Goal: Task Accomplishment & Management: Use online tool/utility

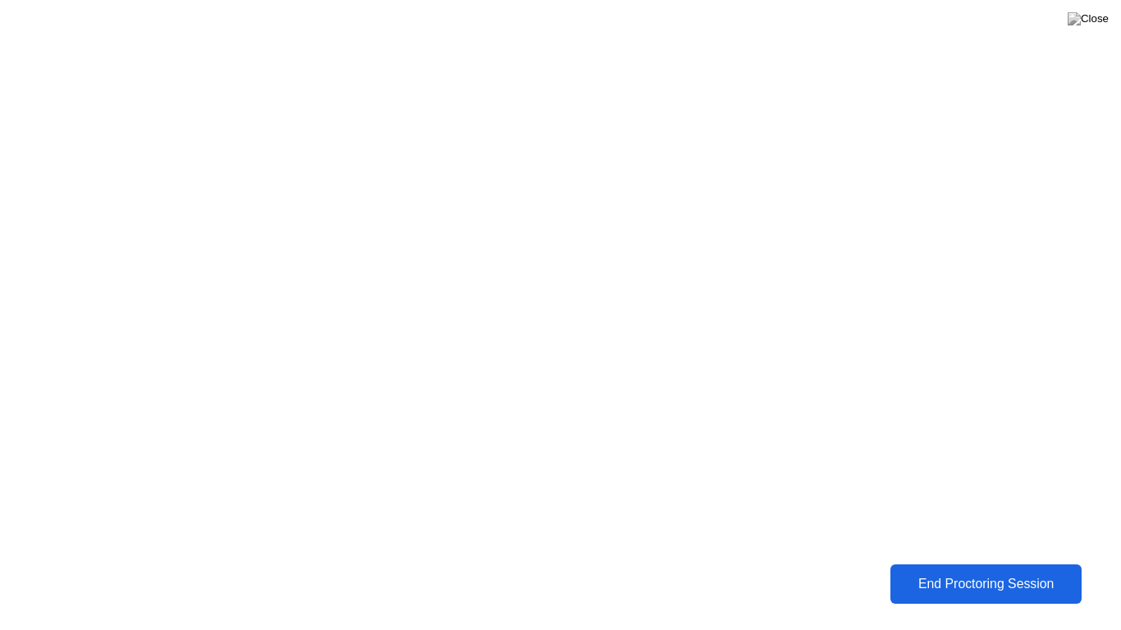
click at [997, 583] on div "End Proctoring Session" at bounding box center [985, 584] width 181 height 15
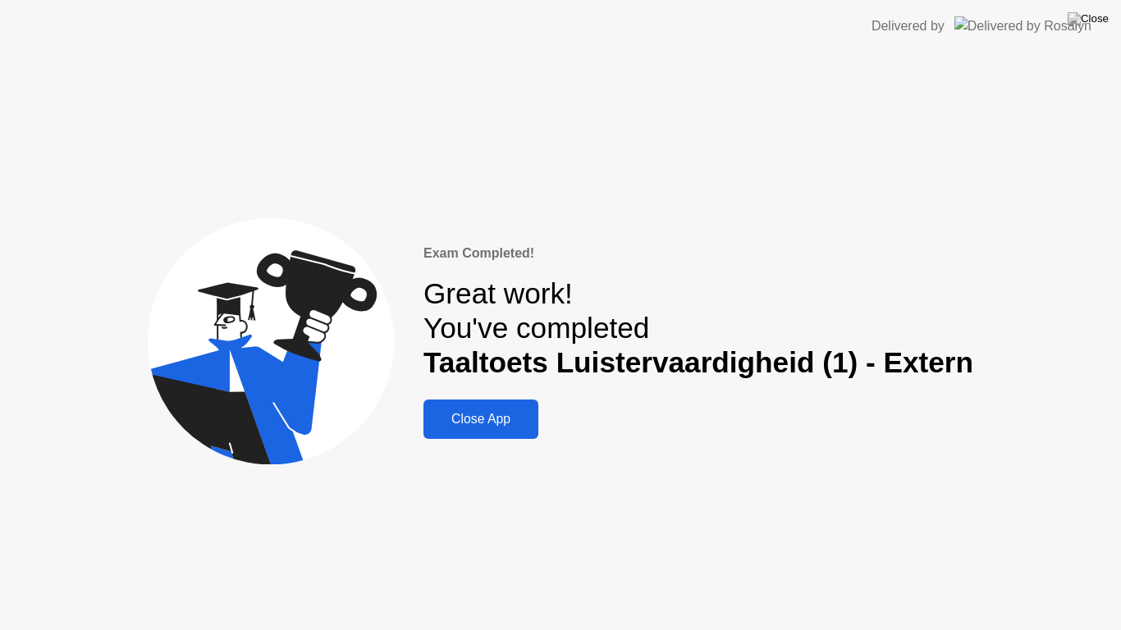
click at [456, 422] on div "Close App" at bounding box center [480, 419] width 105 height 15
